Goal: Ask a question

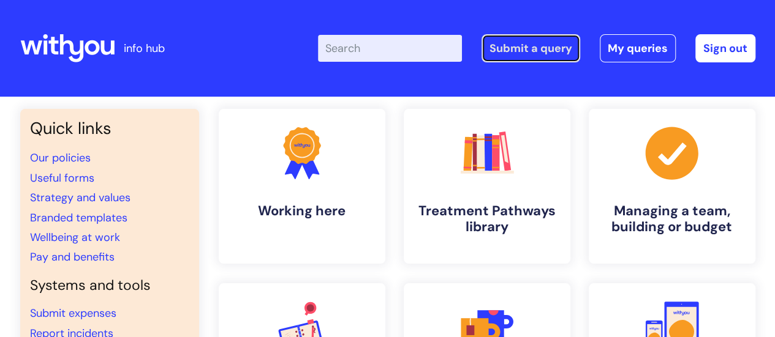
click at [528, 46] on link "Submit a query" at bounding box center [530, 48] width 99 height 28
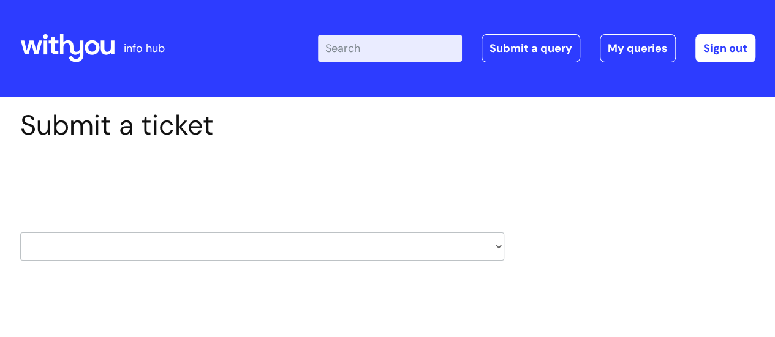
click at [339, 239] on select "HR / People IT and Support Clinical Drug Alerts Finance Accounts Data Support T…" at bounding box center [262, 247] width 484 height 28
click at [632, 175] on div "Submit a ticket Select issue type HR / People IT and Support Clinical Drug Aler…" at bounding box center [387, 204] width 753 height 190
